Goal: Contribute content: Contribute content

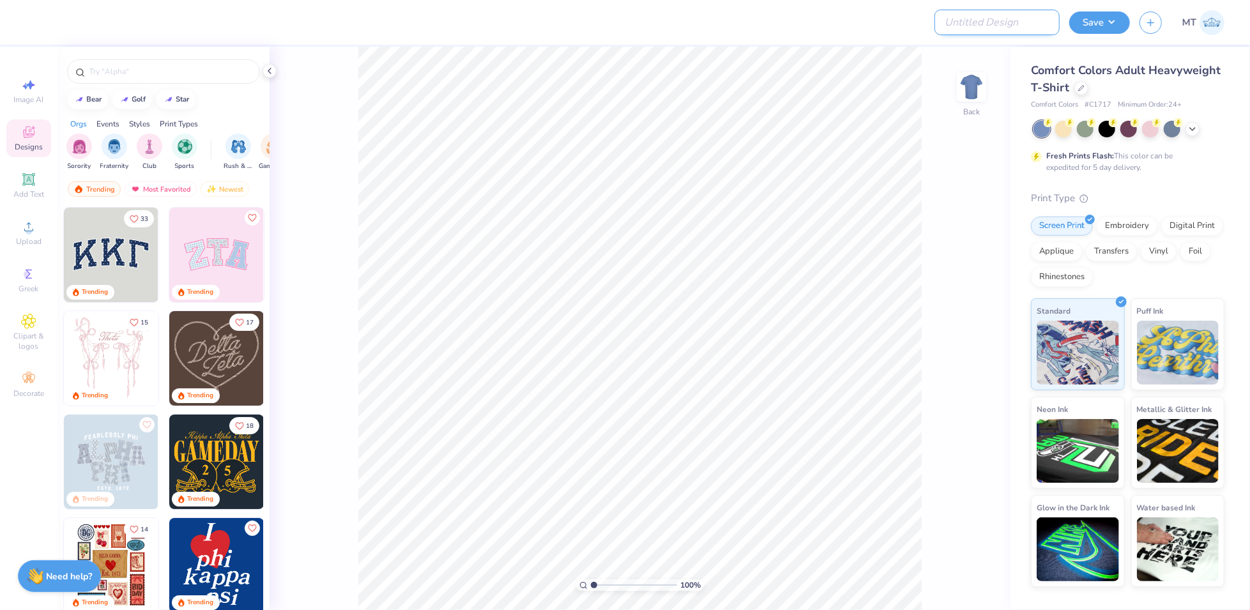
click at [1032, 15] on input "Design Title" at bounding box center [997, 23] width 125 height 26
paste input "FPS239529"
type input "FPS239529"
click at [1080, 86] on icon at bounding box center [1081, 87] width 6 height 6
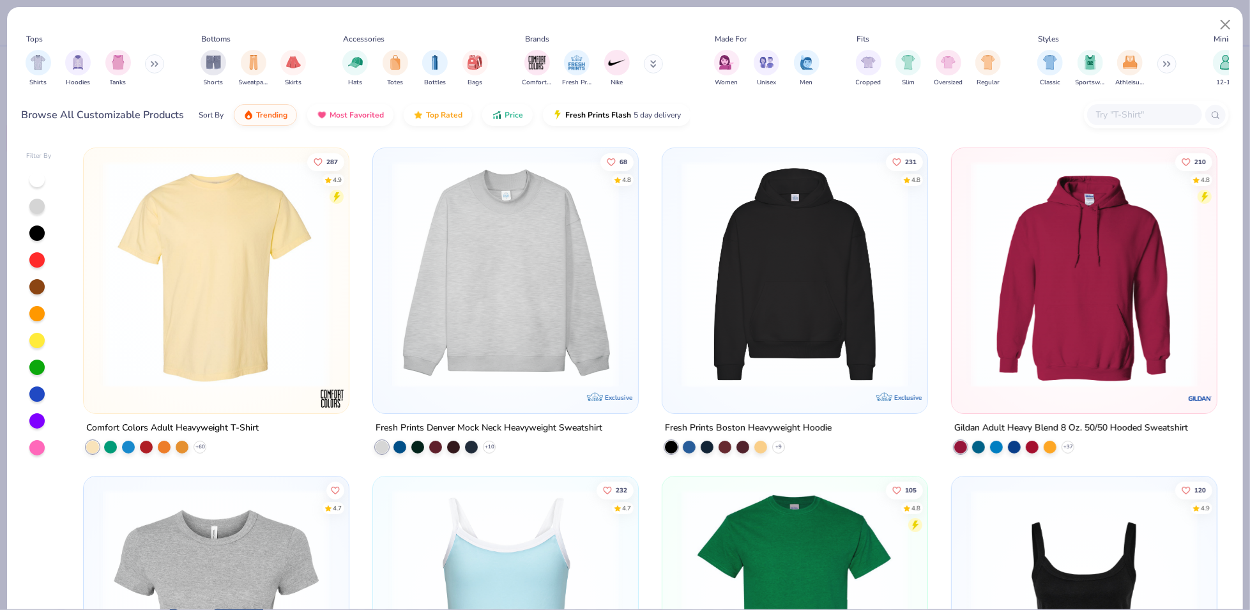
click at [1133, 121] on input "text" at bounding box center [1144, 114] width 98 height 15
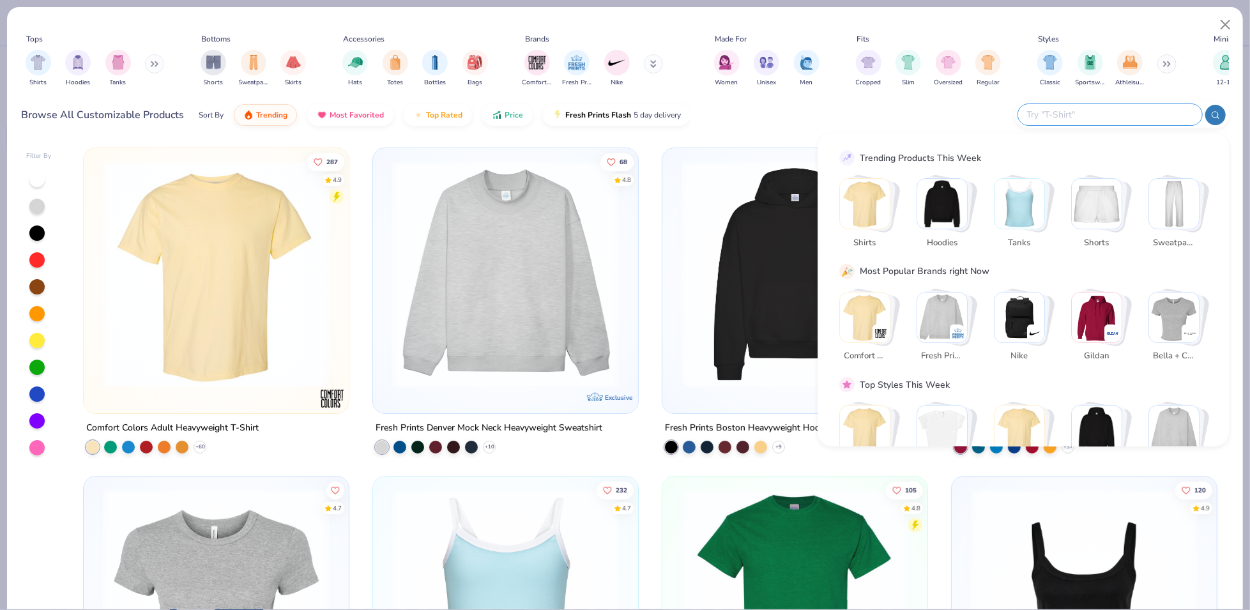
paste input "FP55"
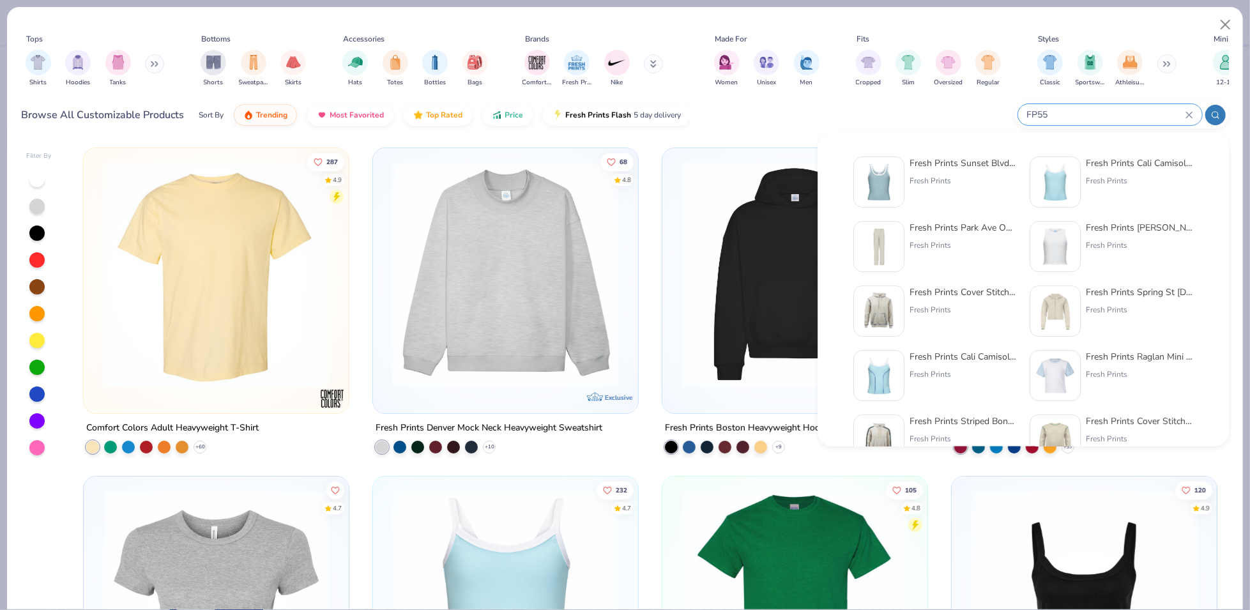
type input "FP55"
click at [876, 177] on img at bounding box center [879, 182] width 40 height 40
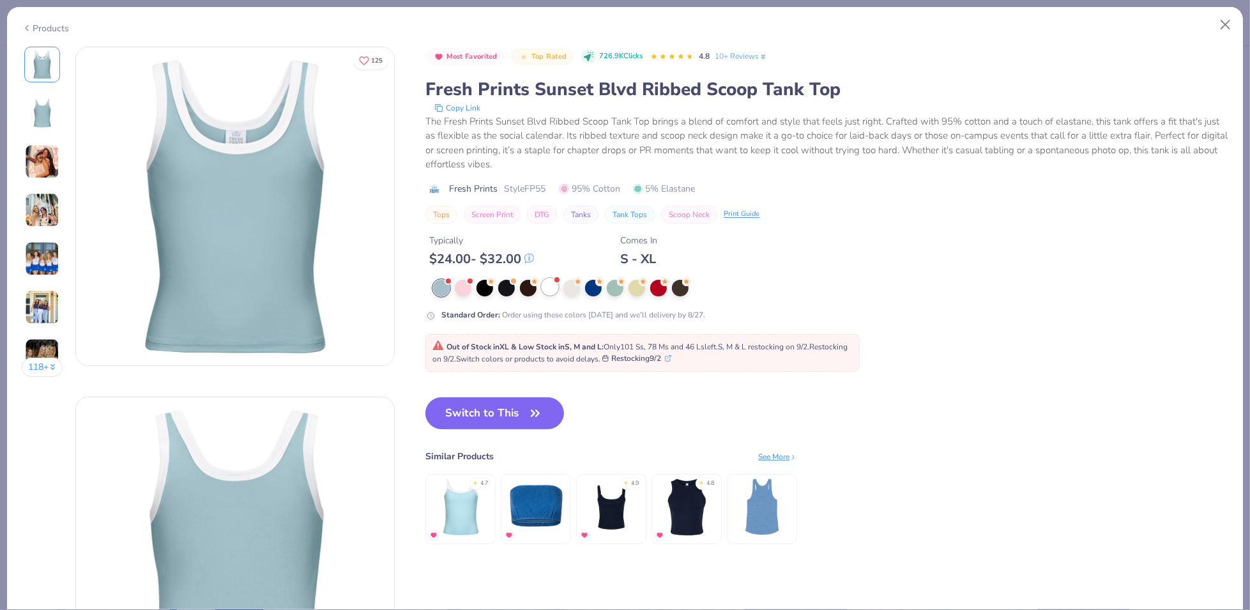
click at [547, 287] on div at bounding box center [550, 287] width 17 height 17
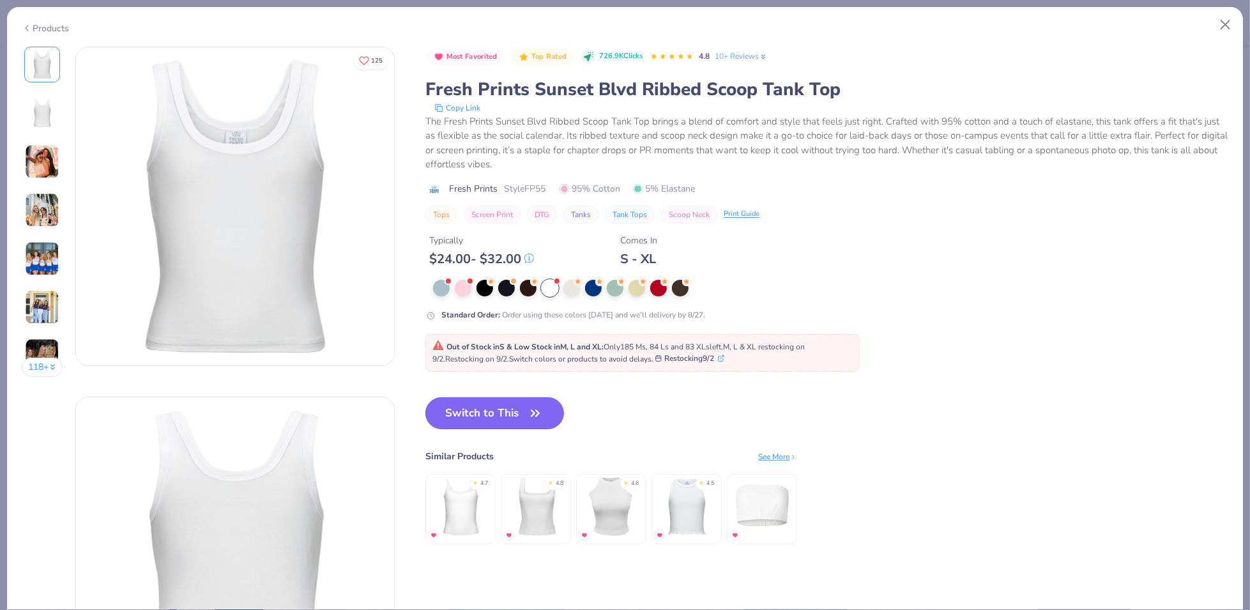
click at [516, 416] on button "Switch to This" at bounding box center [494, 413] width 139 height 32
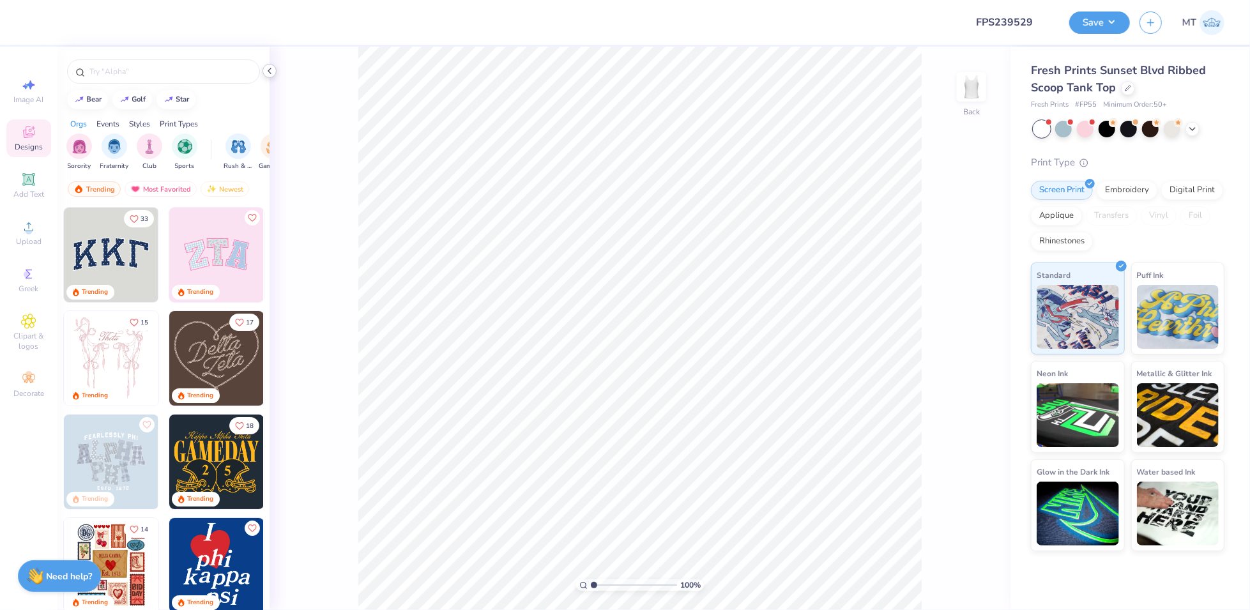
click at [273, 72] on icon at bounding box center [269, 71] width 10 height 10
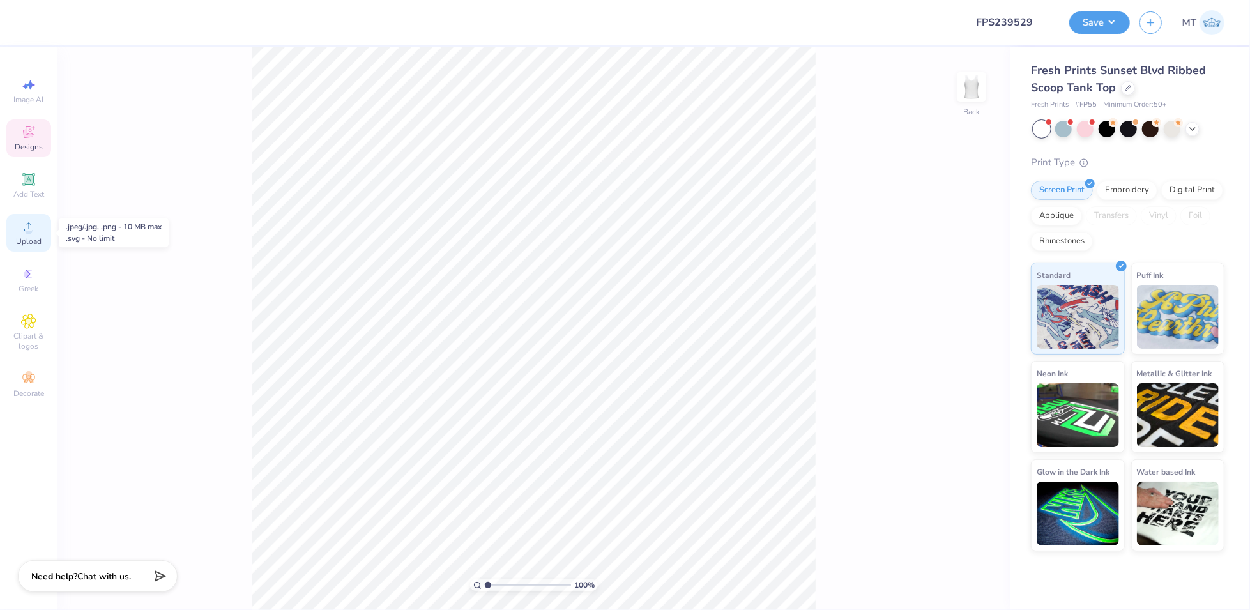
click at [27, 225] on icon at bounding box center [28, 226] width 15 height 15
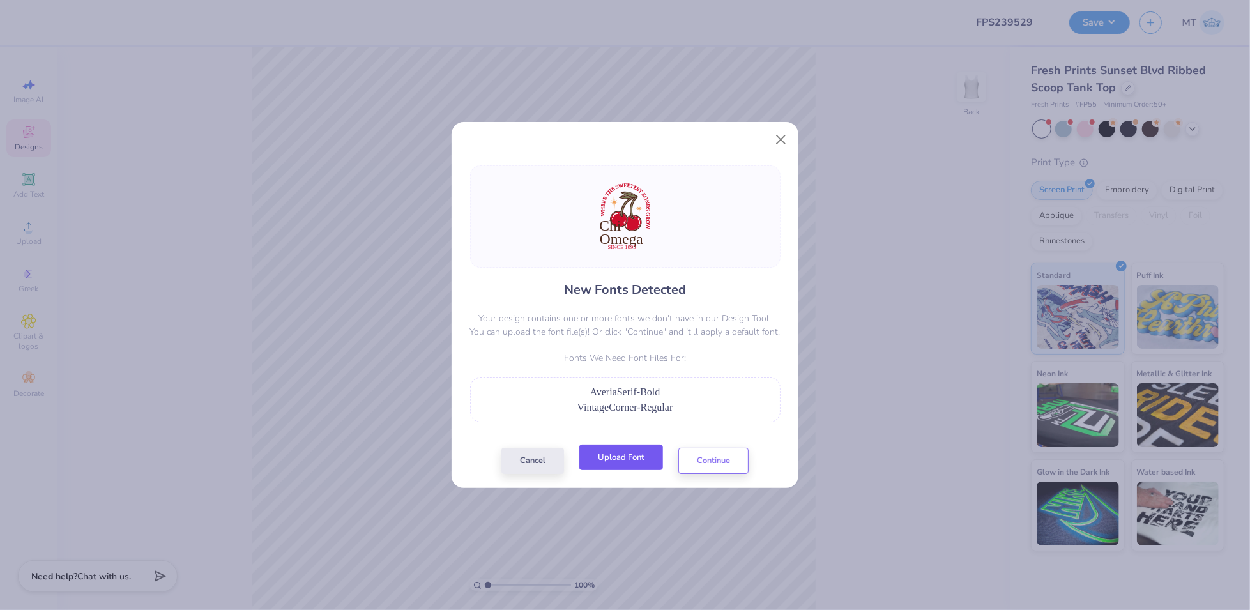
click at [624, 455] on button "Upload Font" at bounding box center [621, 458] width 84 height 26
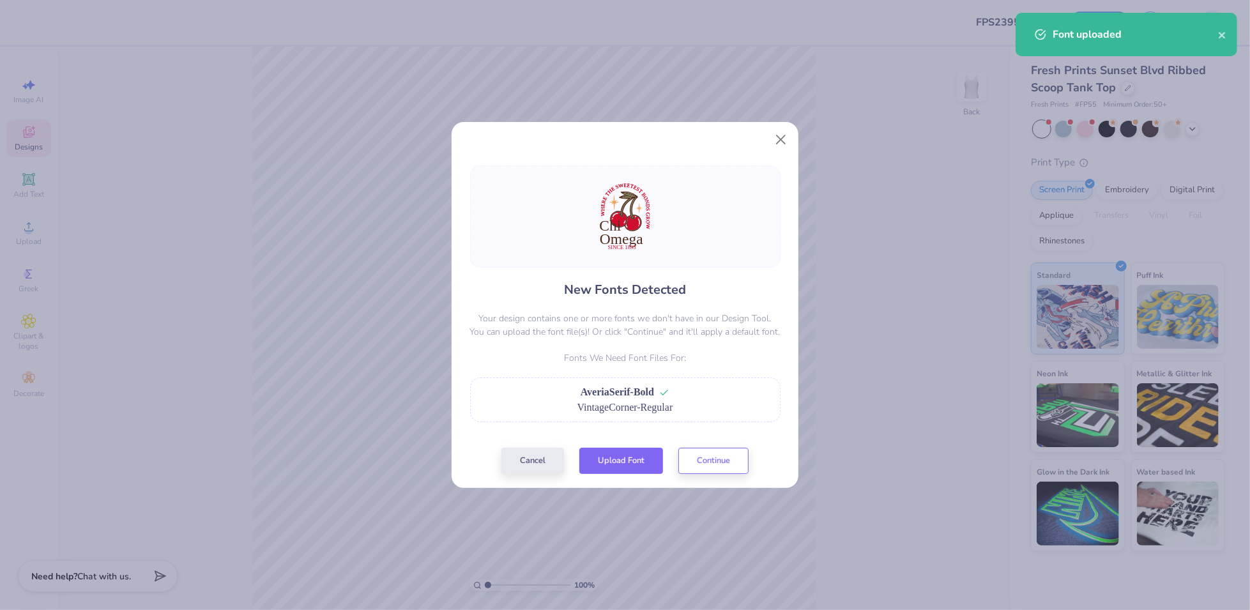
click at [622, 460] on button "Upload Font" at bounding box center [621, 461] width 84 height 26
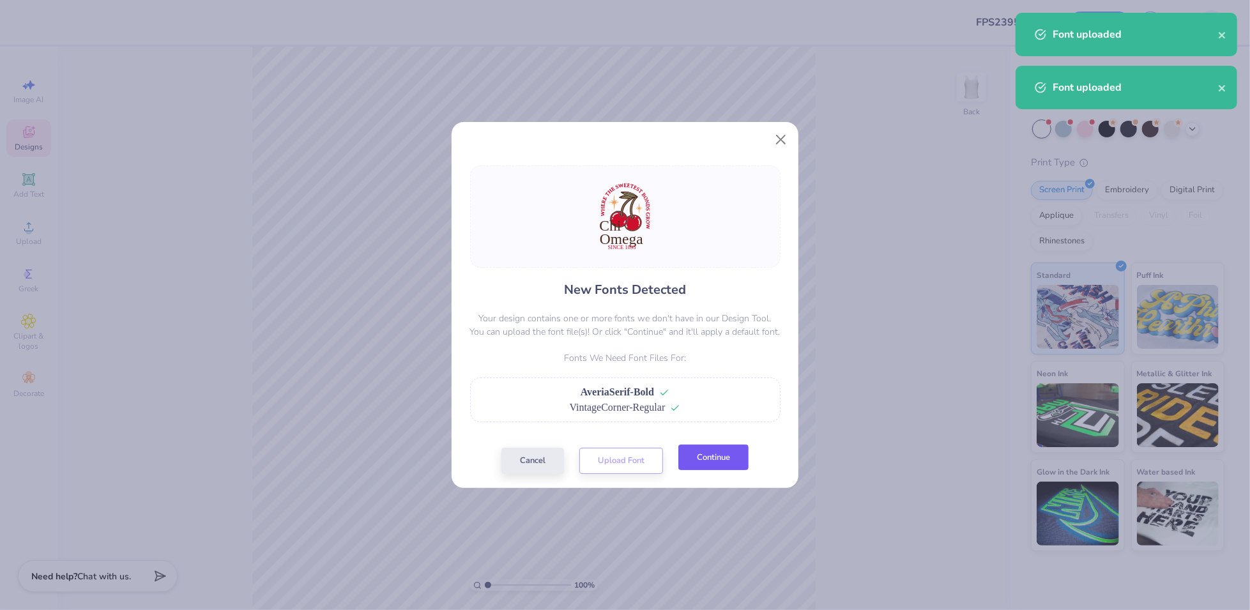
click at [726, 462] on button "Continue" at bounding box center [713, 458] width 70 height 26
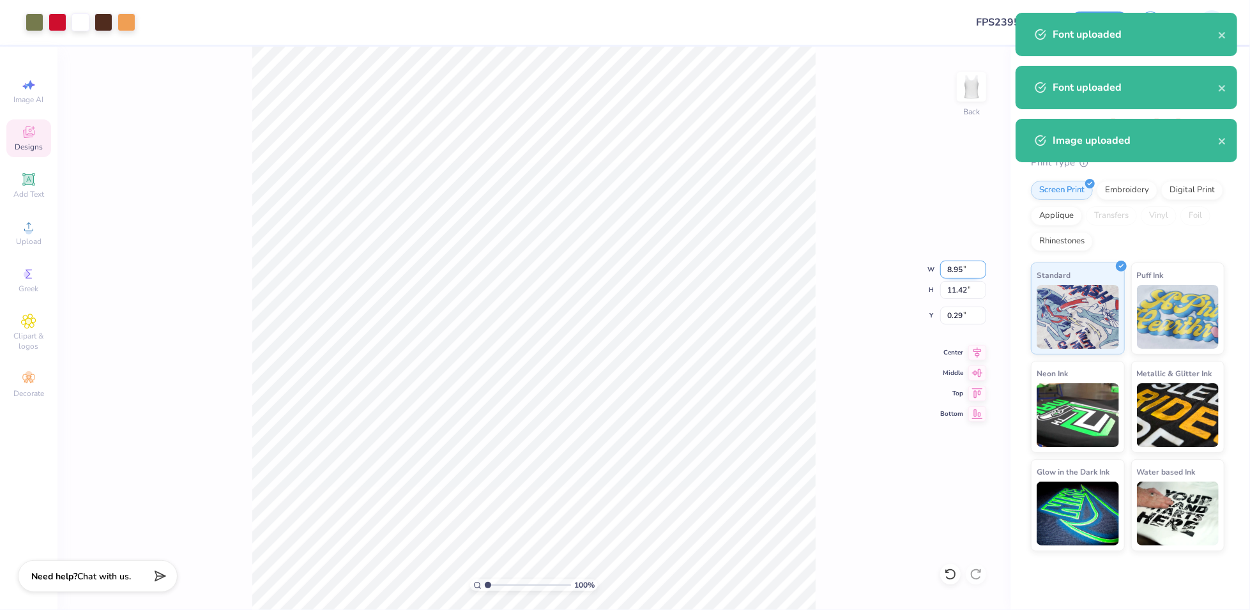
click at [949, 264] on input "8.95" at bounding box center [963, 270] width 46 height 18
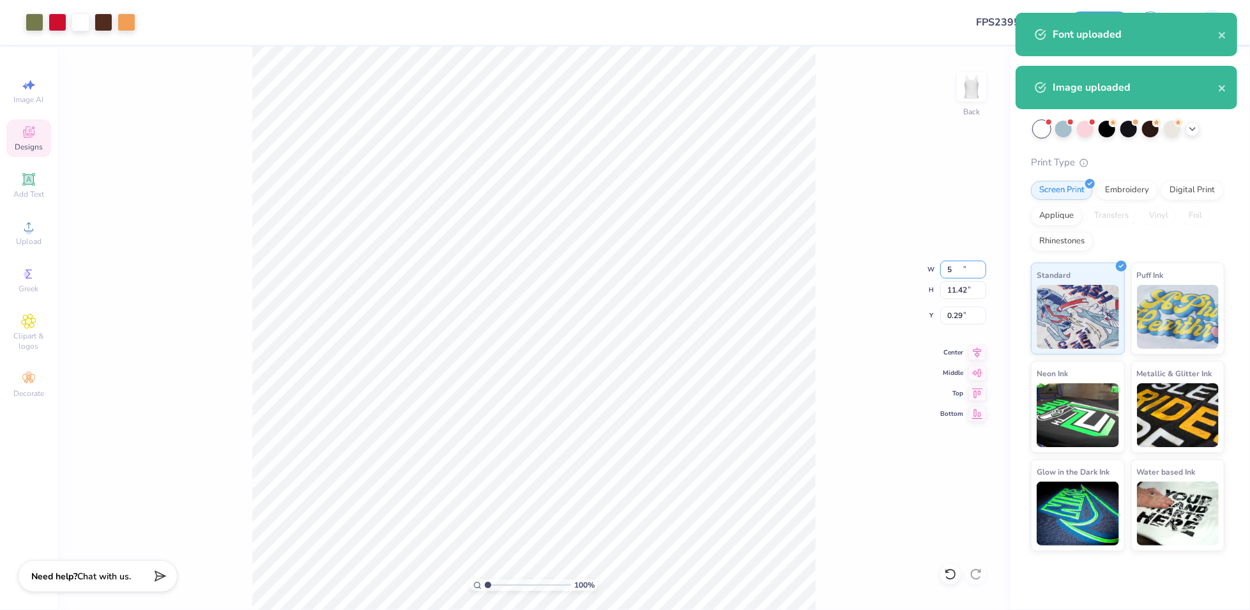
type input "5.00"
type input "6.38"
type input "2.81"
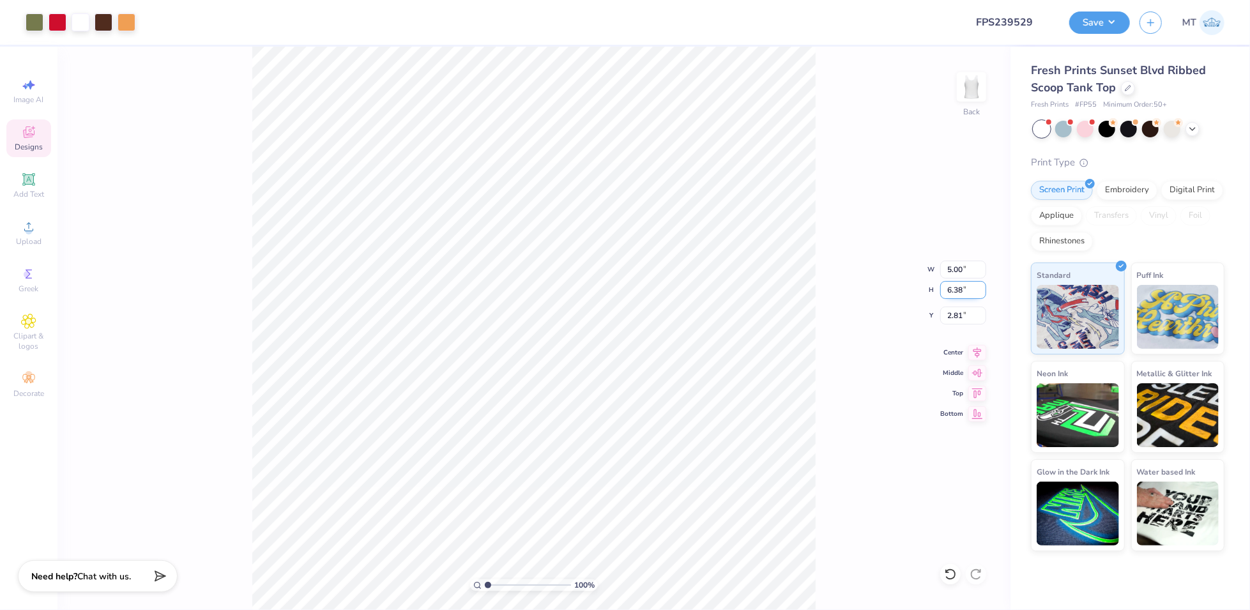
click at [953, 287] on input "6.38" at bounding box center [963, 290] width 46 height 18
type input "4"
type input "3.14"
type input "4.00"
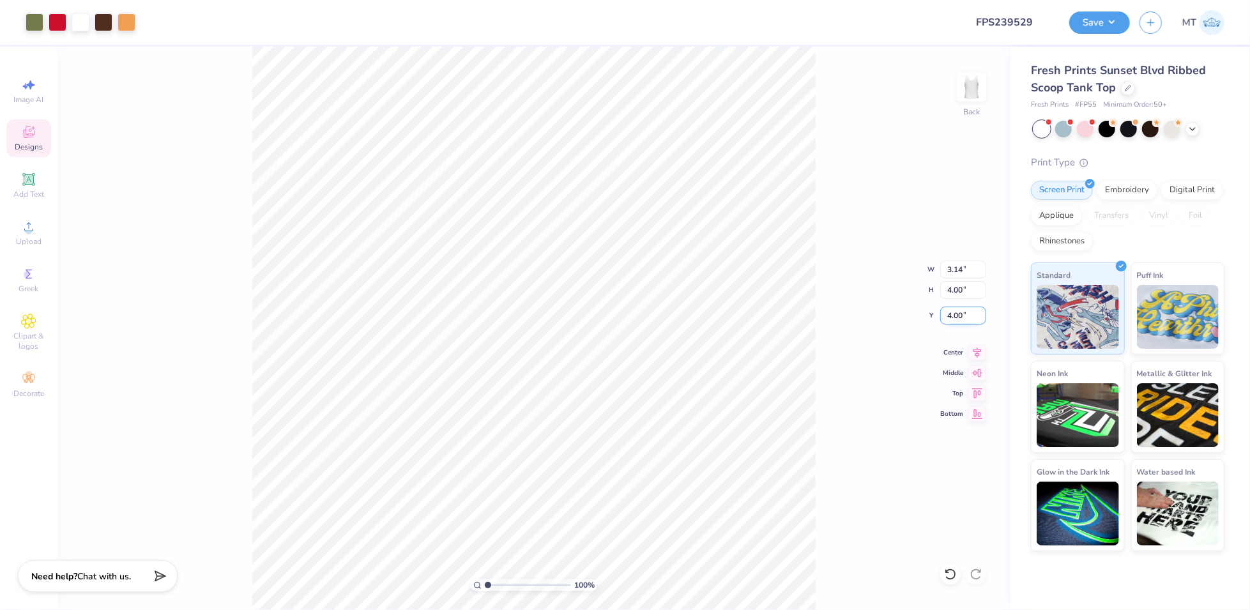
click at [948, 307] on input "4.00" at bounding box center [963, 316] width 46 height 18
click at [950, 307] on input "4.00" at bounding box center [963, 316] width 46 height 18
type input "1.00"
click at [896, 452] on div "100 % Back W 3.14 3.14 " H 4.00 4.00 " Y 1.00 1.00 " Center Middle Top Bottom" at bounding box center [533, 328] width 953 height 563
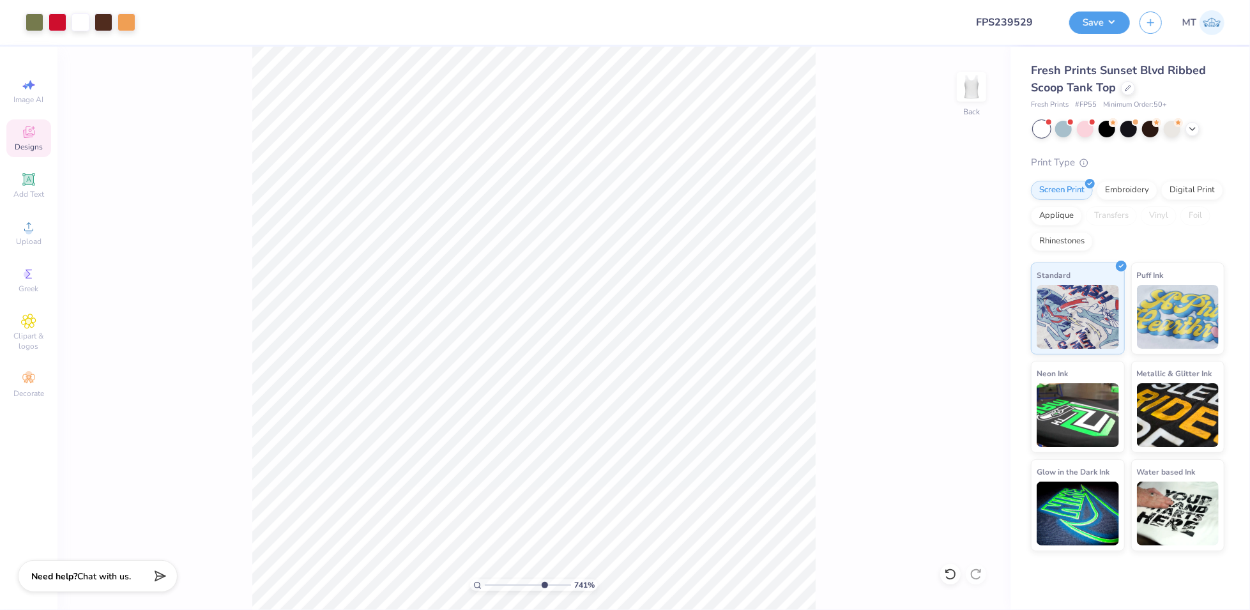
type input "9.5178076226117"
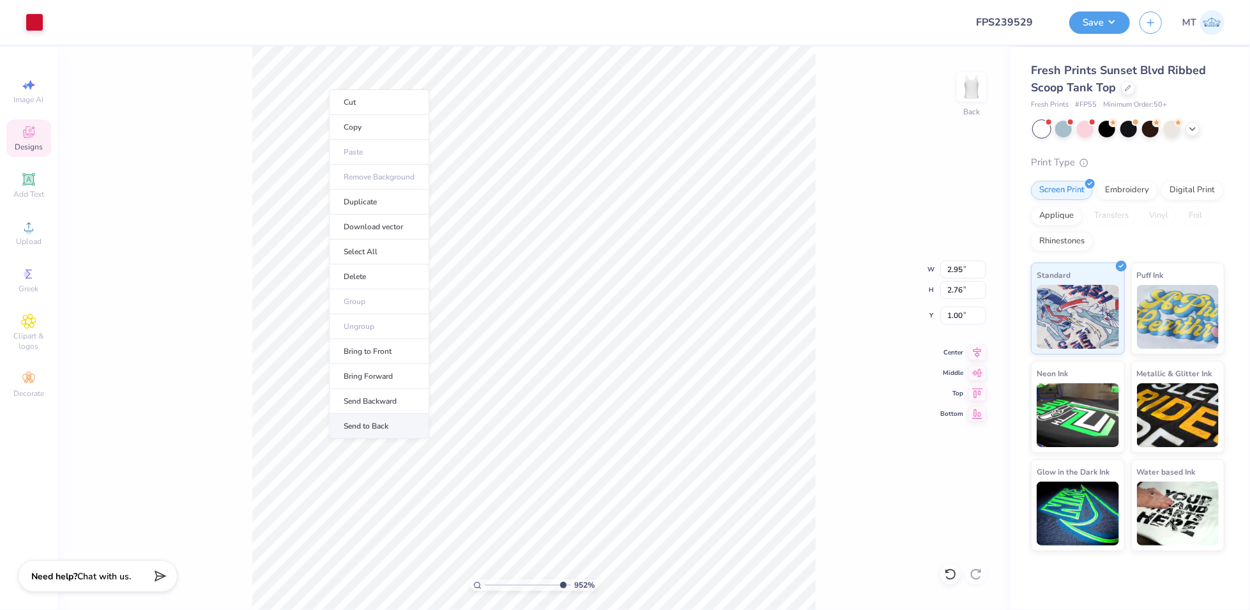
click at [400, 427] on li "Send to Back" at bounding box center [379, 426] width 100 height 25
type input "1.36"
type input "0.71"
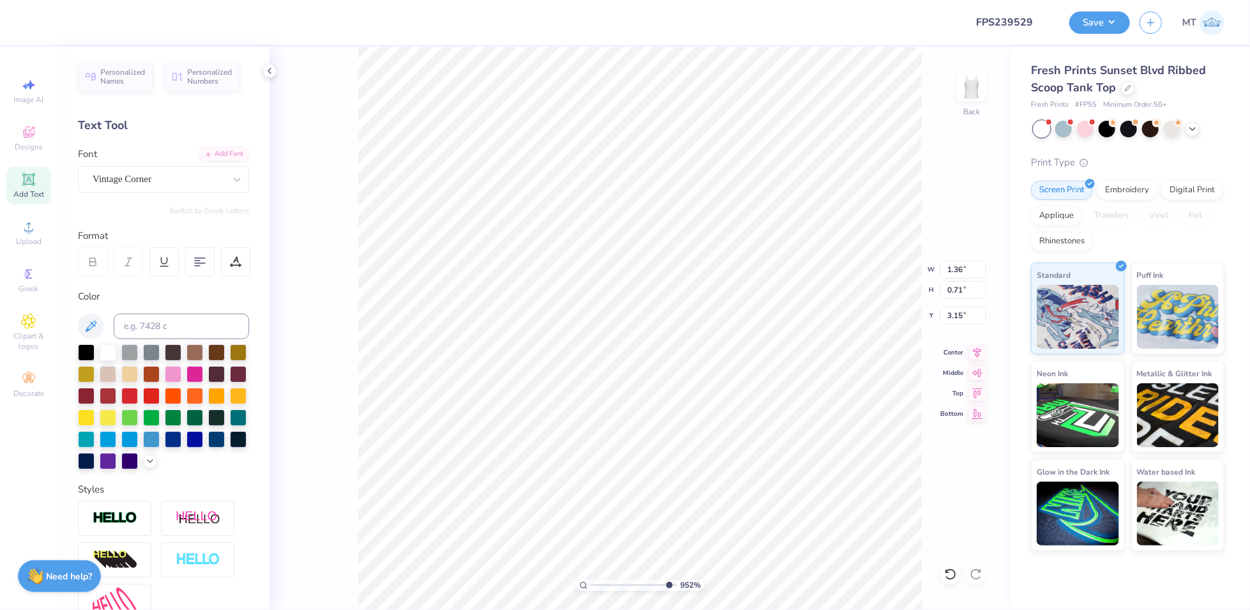
type input "3.18"
type input "3.0422476259731"
type input "3.15"
type input "1.48"
type input "8.75795224033897"
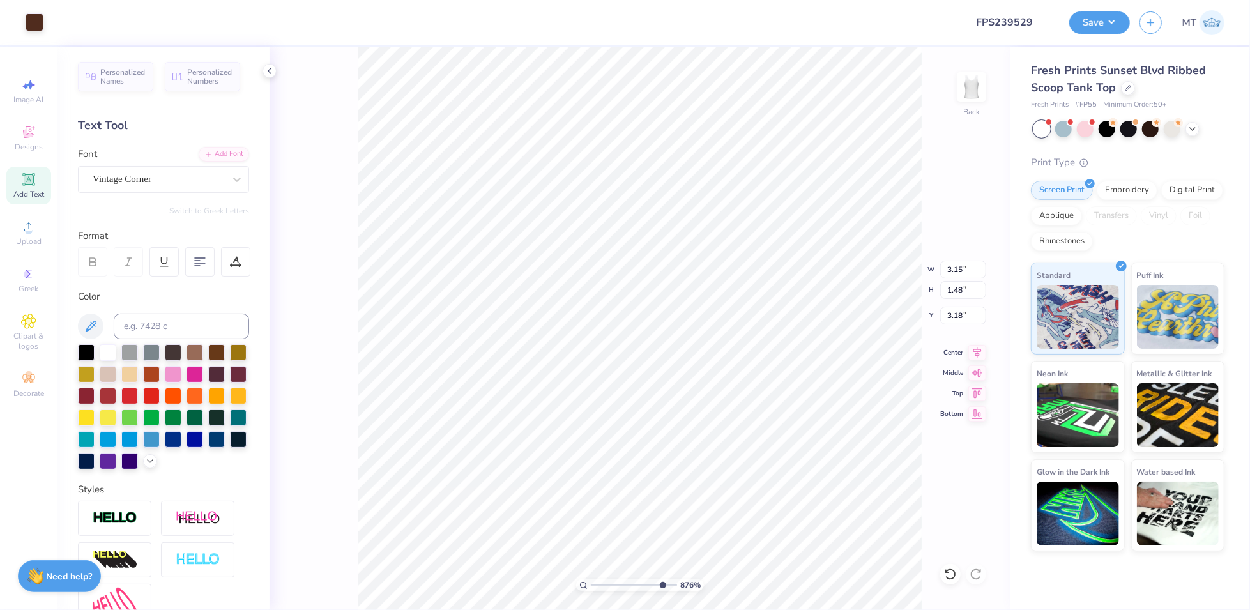
type input "1.82"
type input "3.15"
type input "1.40091825309187"
click at [954, 267] on input "3.15" at bounding box center [963, 270] width 46 height 18
click at [953, 285] on input "3.97" at bounding box center [963, 290] width 46 height 18
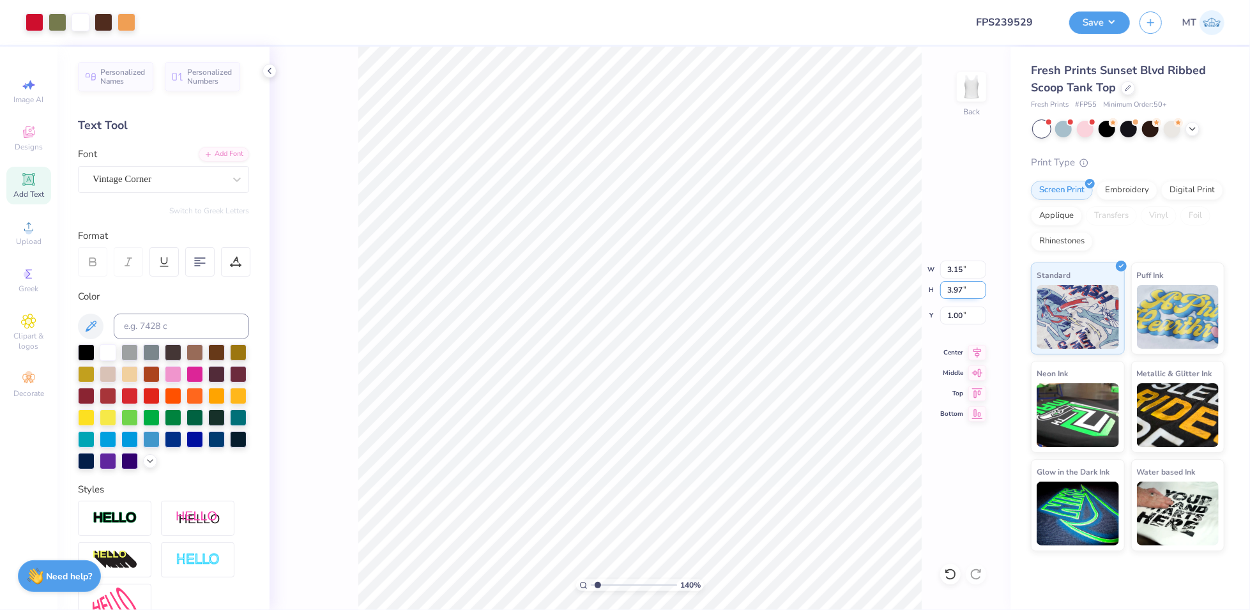
click at [953, 285] on input "3.97" at bounding box center [963, 290] width 46 height 18
type input "4"
type input "1.40091825309187"
type input "3.17"
type input "4.00"
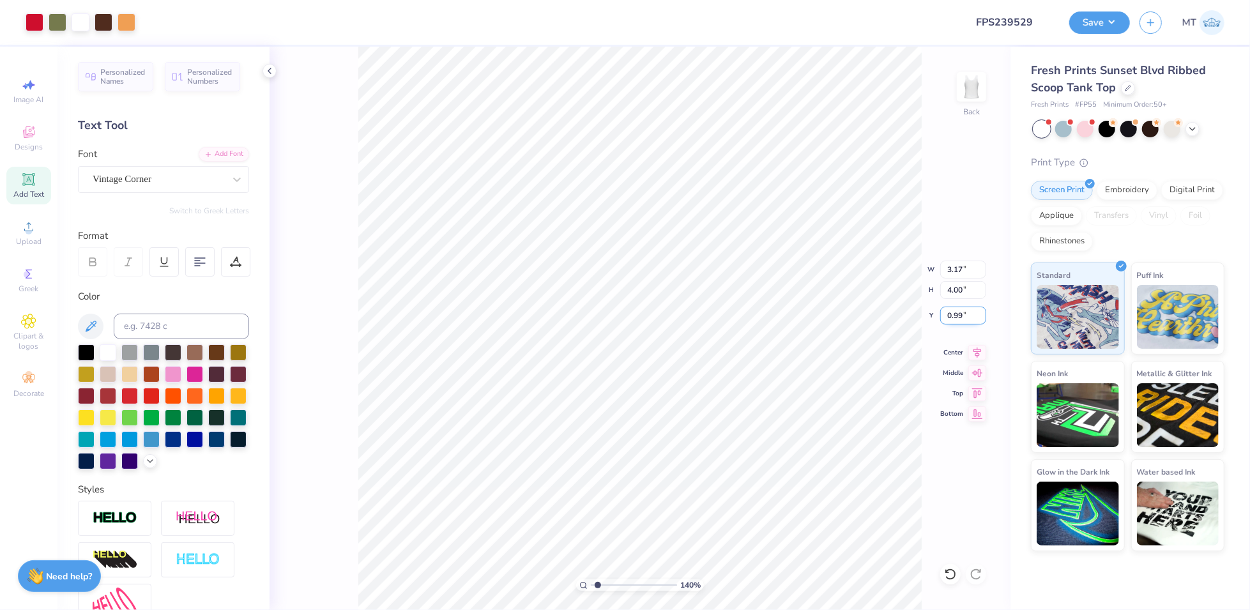
click at [956, 313] on input "0.99" at bounding box center [963, 316] width 46 height 18
type input "1.3"
type input "1.40091825309187"
type input "1.30"
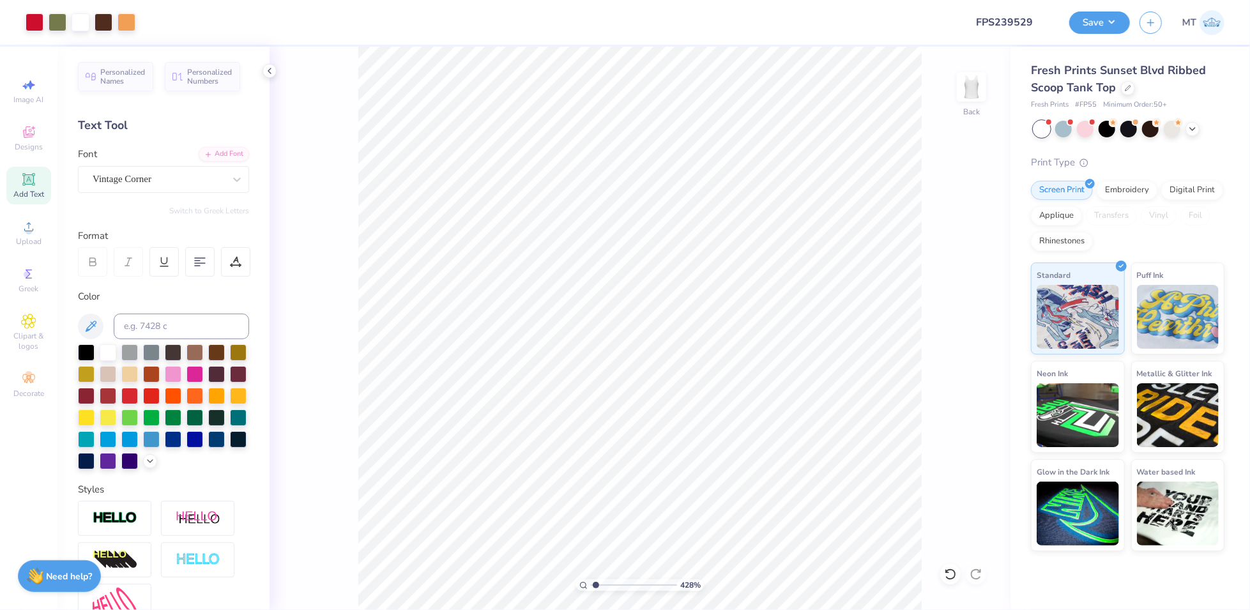
type input "1"
click at [1112, 30] on button "Save" at bounding box center [1099, 21] width 61 height 22
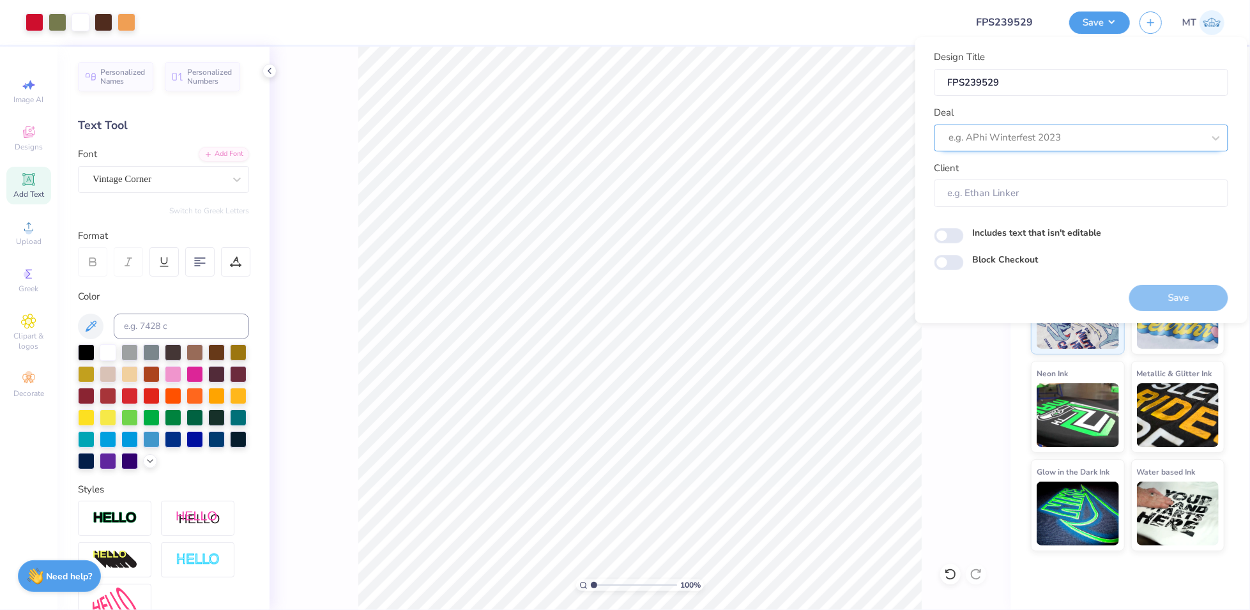
click at [1043, 141] on div at bounding box center [1076, 137] width 254 height 17
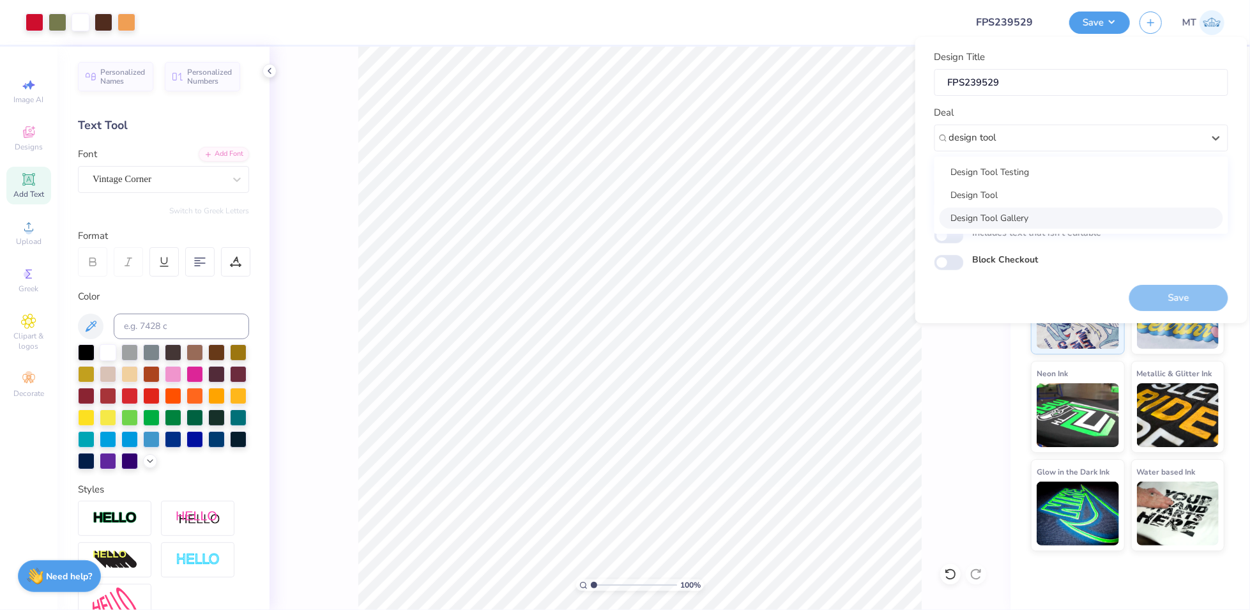
click at [1058, 211] on div "Design Tool Gallery" at bounding box center [1082, 218] width 284 height 21
type input "design tool"
type input "Design Tool Gallery User"
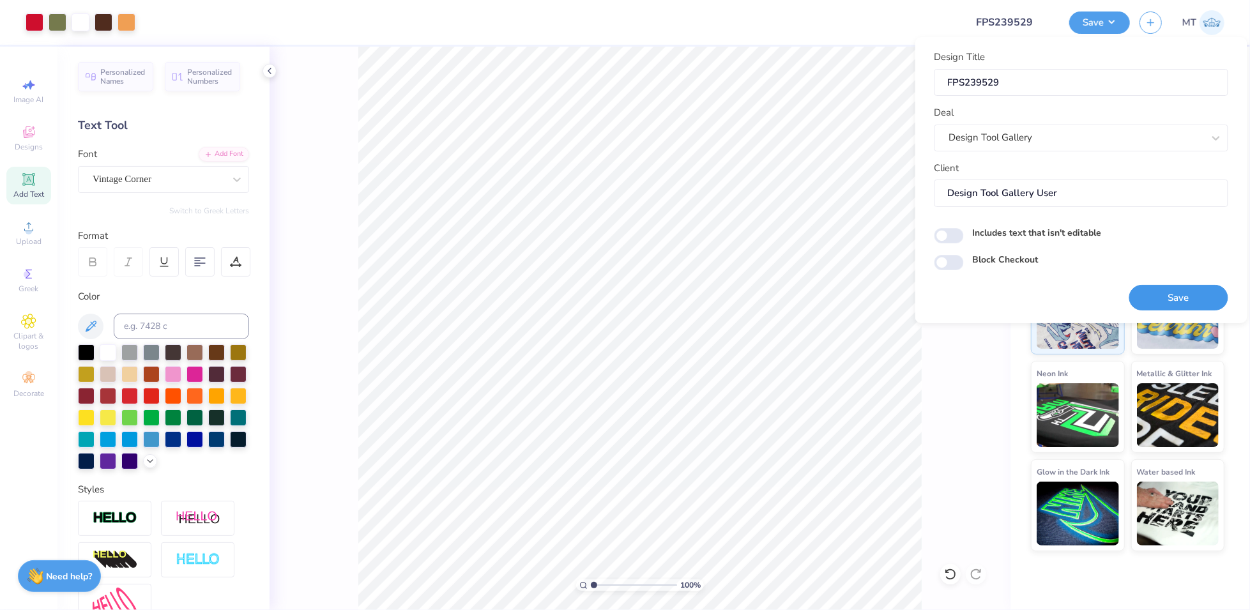
click at [1191, 289] on button "Save" at bounding box center [1178, 298] width 99 height 26
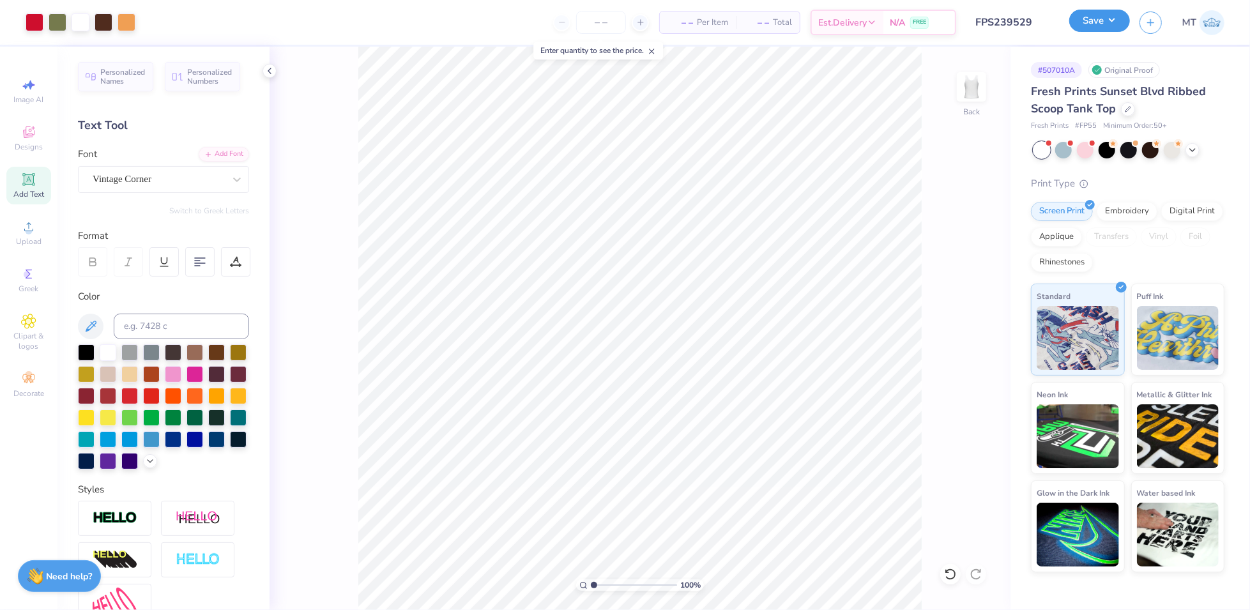
click at [1113, 15] on button "Save" at bounding box center [1099, 21] width 61 height 22
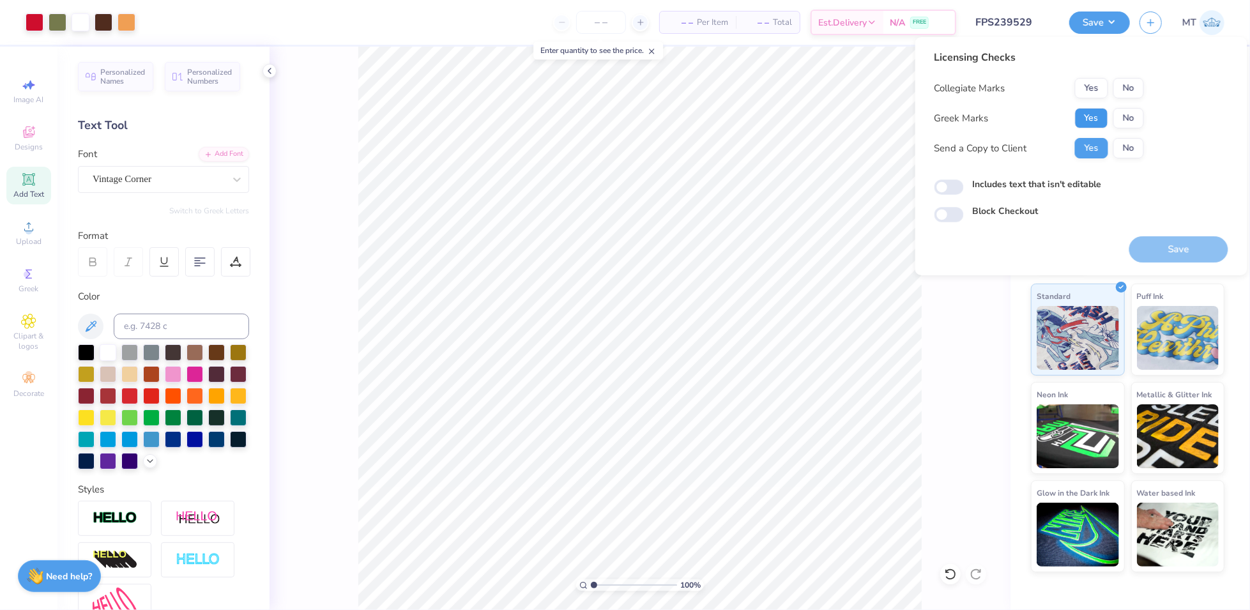
click at [1086, 116] on button "Yes" at bounding box center [1091, 118] width 33 height 20
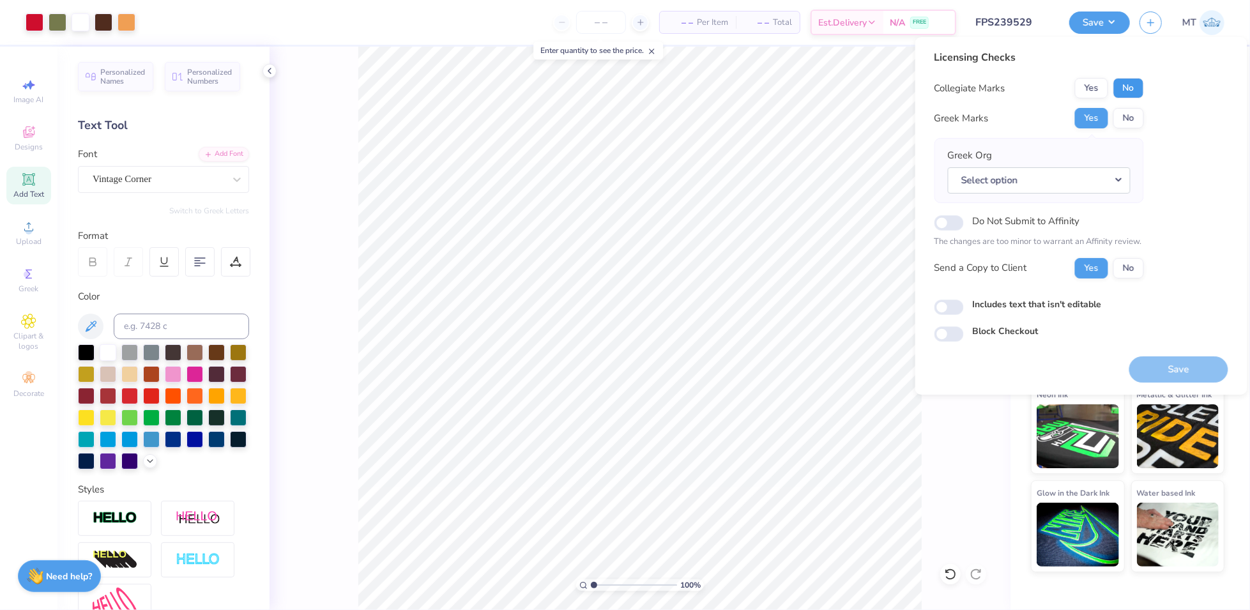
click at [1133, 80] on button "No" at bounding box center [1128, 88] width 31 height 20
click at [1108, 176] on button "Select option" at bounding box center [1039, 180] width 183 height 26
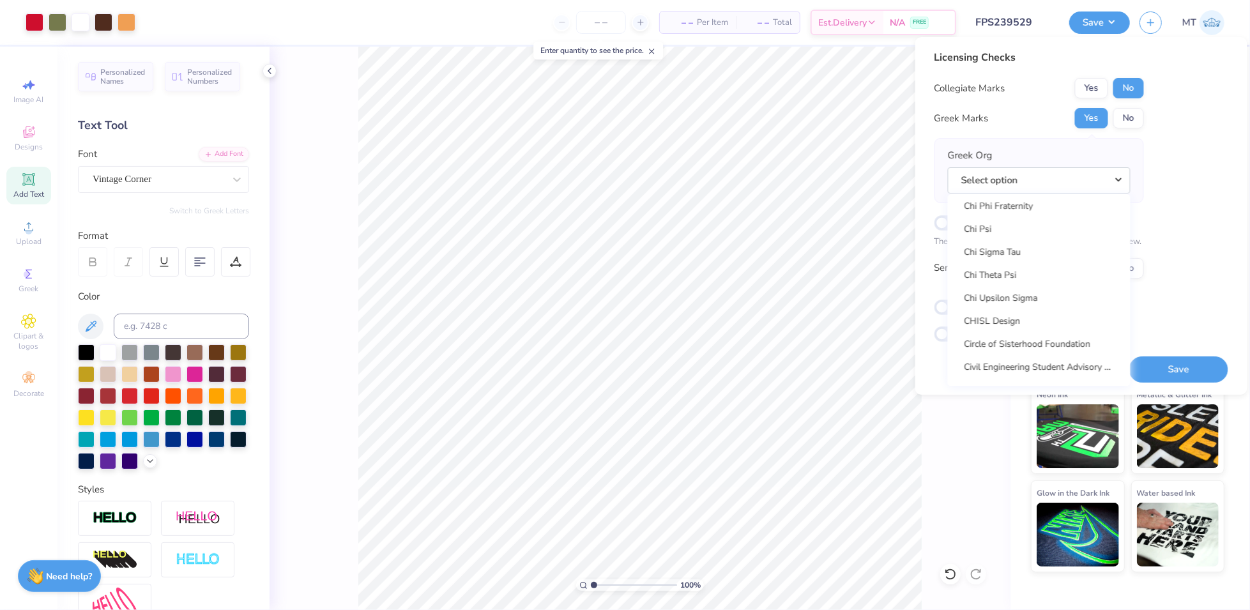
scroll to position [2292, 0]
click at [1030, 316] on link "Chi Omega" at bounding box center [1039, 309] width 172 height 21
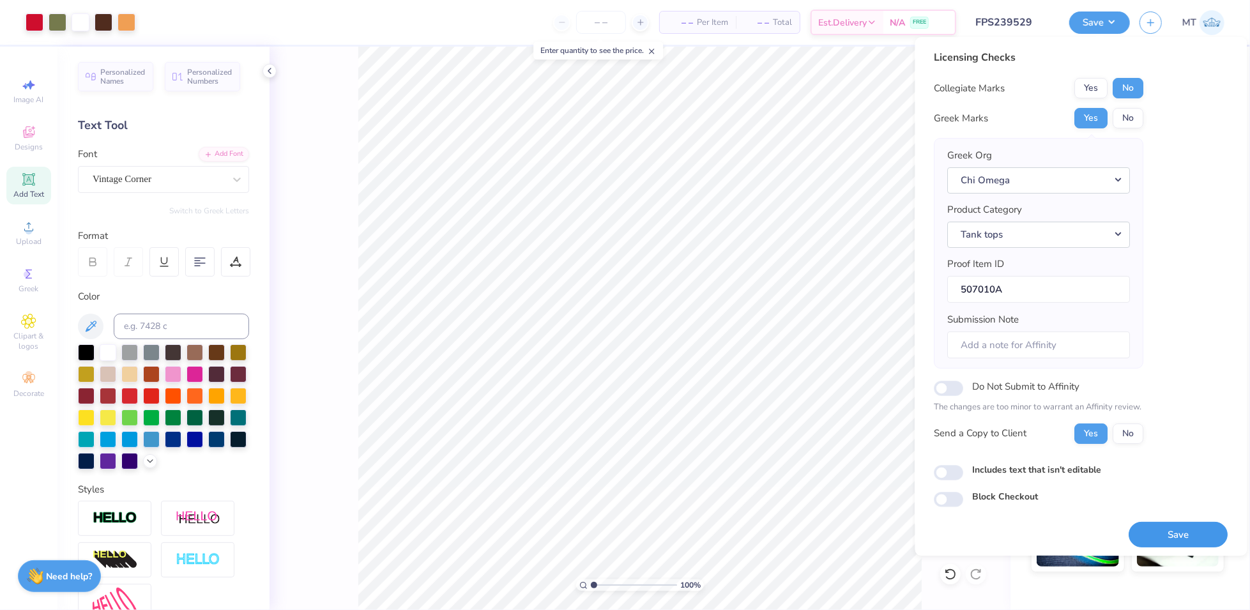
click at [1202, 542] on button "Save" at bounding box center [1178, 535] width 99 height 26
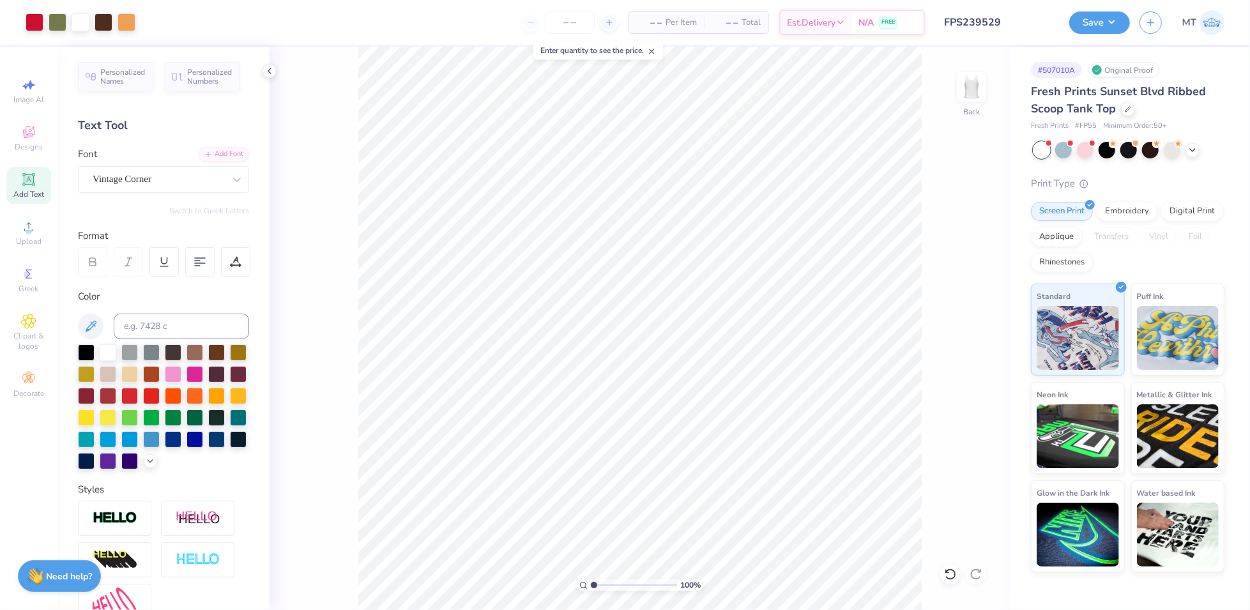
click at [1006, 19] on input "FPS239529" at bounding box center [997, 23] width 125 height 26
